Goal: Transaction & Acquisition: Purchase product/service

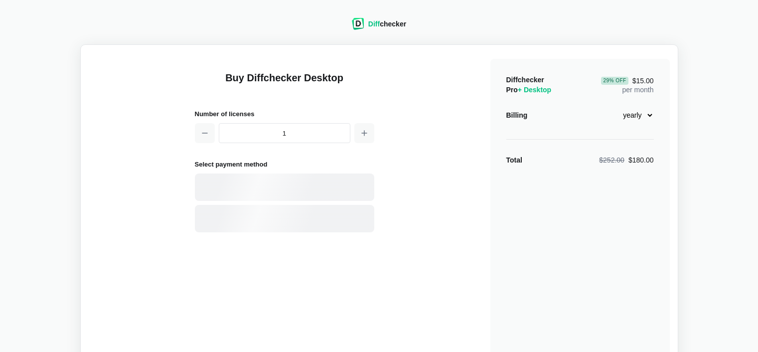
select select "desktop-yearly-180"
click at [272, 79] on h1 "Buy Diffchecker Desktop" at bounding box center [285, 84] width 180 height 26
copy h1 "Diffchecker"
click at [290, 221] on div "PayPal" at bounding box center [302, 219] width 136 height 10
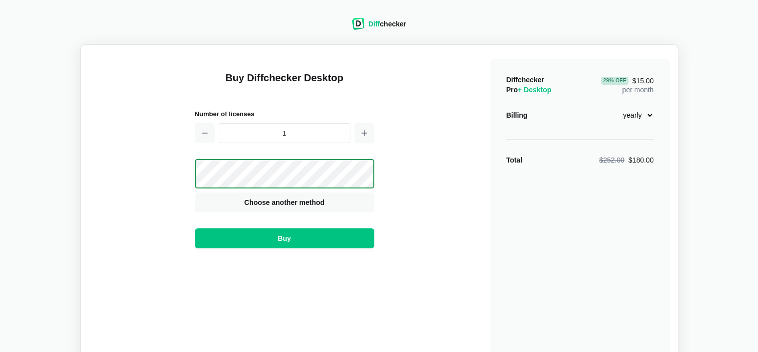
click at [648, 115] on select "monthly yearly" at bounding box center [632, 115] width 43 height 17
click at [635, 169] on div "Diffchecker Pro + Desktop 29 % Off $15.00 per month Billing monthly yearly Tota…" at bounding box center [581, 238] width 180 height 359
click at [648, 151] on div "Diffchecker Pro + Desktop 29 % Off $15.00 per month Billing monthly yearly Tota…" at bounding box center [581, 238] width 180 height 359
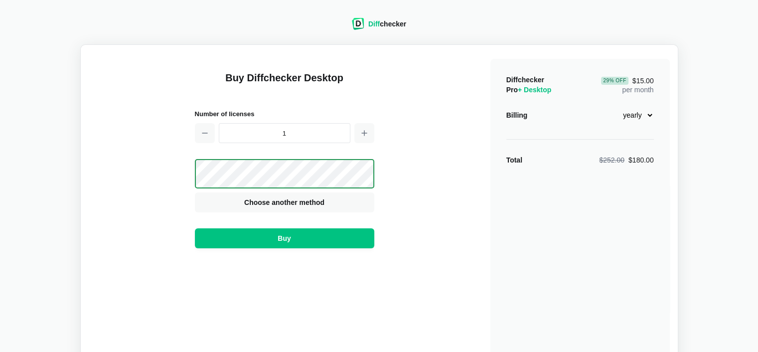
click at [642, 158] on div "$252.00 $180.00" at bounding box center [626, 160] width 54 height 10
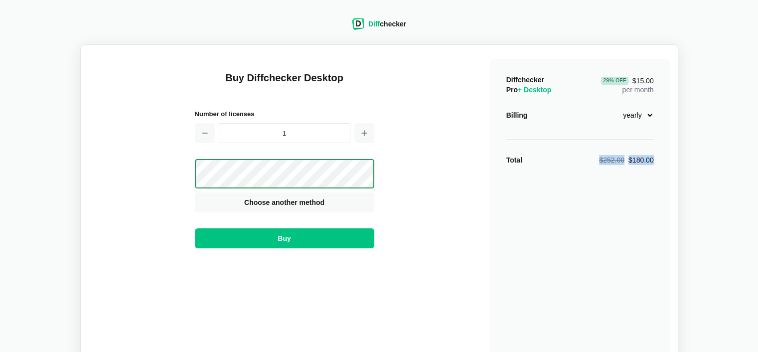
click at [642, 158] on div "$252.00 $180.00" at bounding box center [626, 160] width 54 height 10
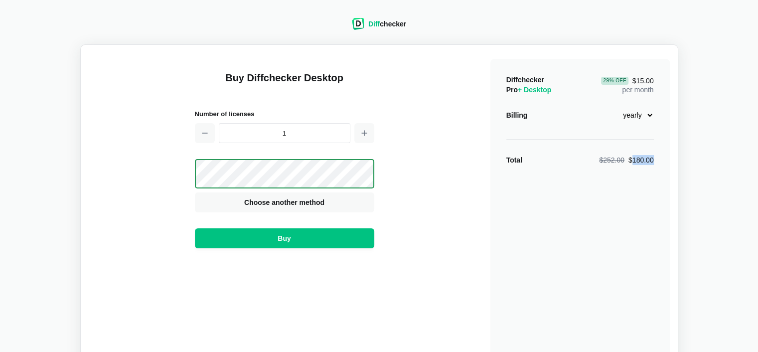
click at [642, 158] on div "$252.00 $180.00" at bounding box center [626, 160] width 54 height 10
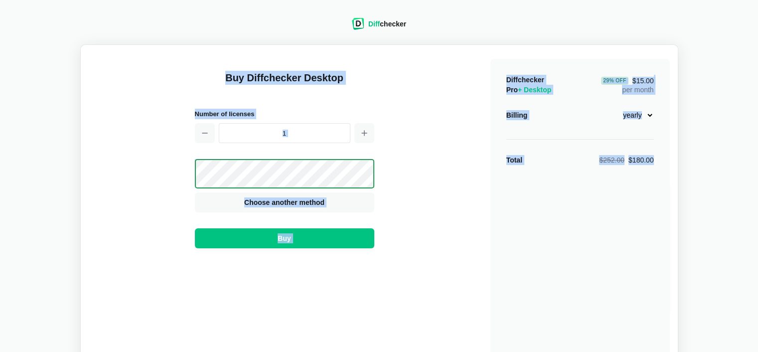
drag, startPoint x: 642, startPoint y: 158, endPoint x: 281, endPoint y: 69, distance: 371.4
click at [282, 69] on div "Buy Diffchecker Desktop Number of licenses 1 Visa MasterCard Union Pay American…" at bounding box center [379, 235] width 581 height 365
click at [281, 69] on div "Buy Diffchecker Desktop Number of licenses 1 Visa MasterCard Union Pay American…" at bounding box center [285, 238] width 180 height 359
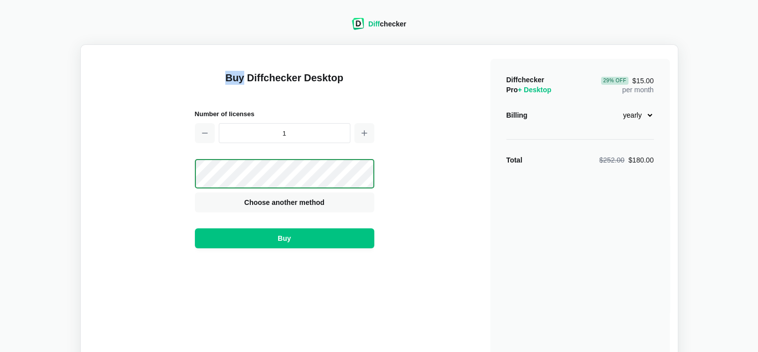
click at [281, 69] on div "Buy Diffchecker Desktop Number of licenses 1 Visa MasterCard Union Pay American…" at bounding box center [285, 238] width 180 height 359
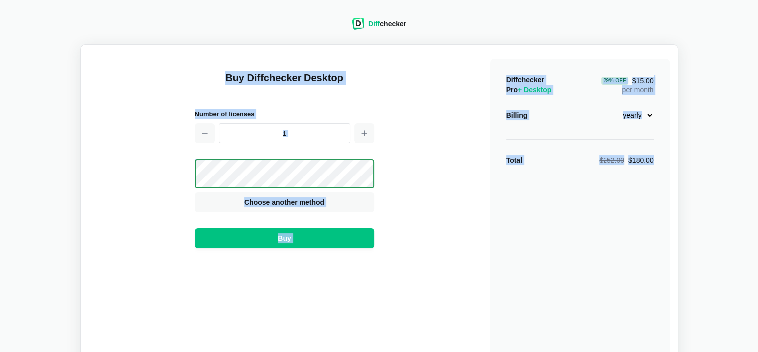
drag, startPoint x: 281, startPoint y: 69, endPoint x: 600, endPoint y: 224, distance: 355.0
click at [600, 224] on div "Buy Diffchecker Desktop Number of licenses 1 Visa MasterCard Union Pay American…" at bounding box center [379, 235] width 581 height 365
click at [600, 224] on div "Diffchecker Pro + Desktop 29 % Off $15.00 per month Billing monthly yearly Tota…" at bounding box center [581, 238] width 180 height 359
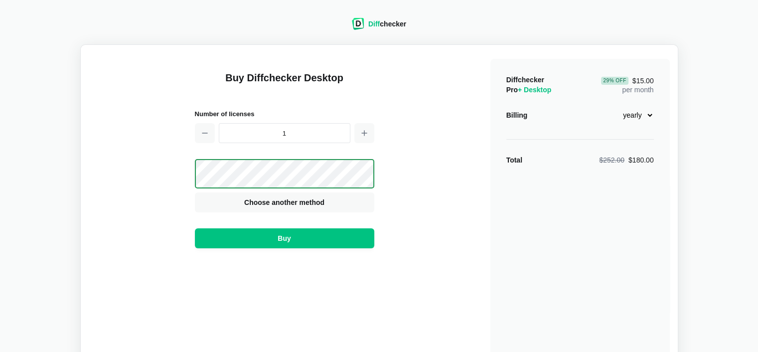
click at [634, 159] on div "$252.00 $180.00" at bounding box center [626, 160] width 54 height 10
drag, startPoint x: 638, startPoint y: 159, endPoint x: 659, endPoint y: 159, distance: 20.9
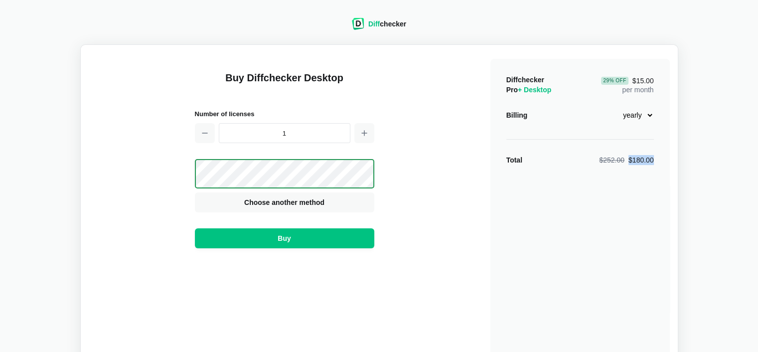
click at [659, 159] on div "Diffchecker Pro + Desktop 29 % Off $15.00 per month Billing monthly yearly Tota…" at bounding box center [581, 238] width 180 height 359
copy div "$180.00"
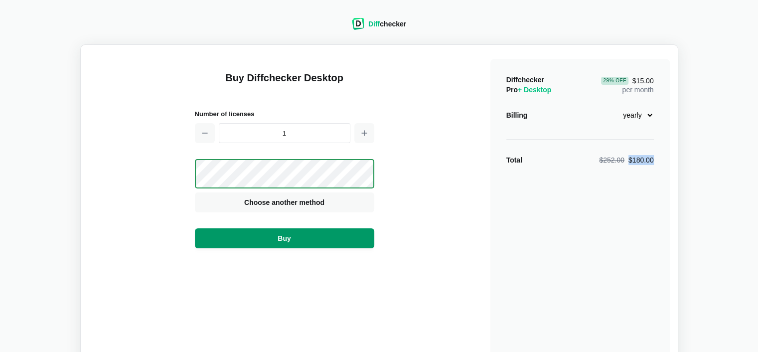
click at [351, 237] on button "Buy" at bounding box center [285, 238] width 180 height 20
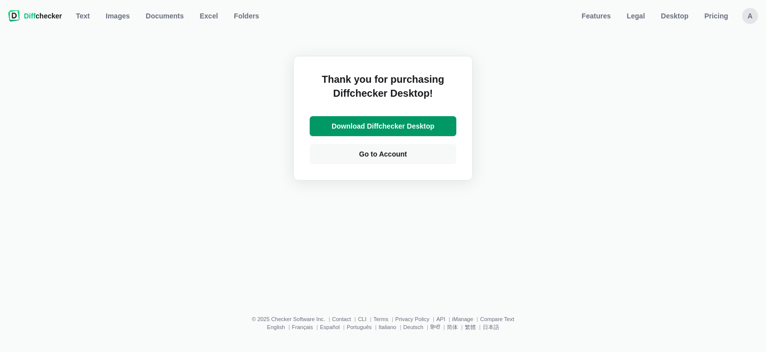
click at [429, 130] on span "Download Diffchecker Desktop" at bounding box center [383, 126] width 107 height 10
click at [390, 158] on span "Go to Account" at bounding box center [383, 154] width 52 height 10
